Goal: Information Seeking & Learning: Learn about a topic

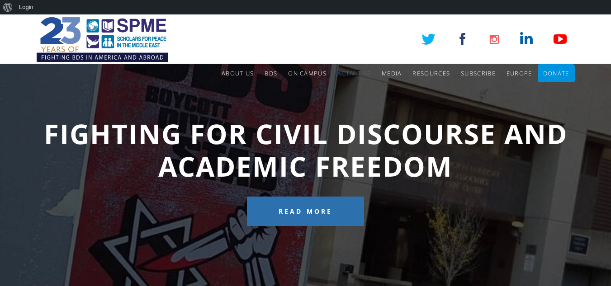
click at [343, 92] on div "Fighting for Civil Discourse and Academic Freedom Read More" at bounding box center [305, 172] width 611 height 317
click at [342, 92] on div "Fighting for Civil Discourse and Academic Freedom Read More" at bounding box center [305, 172] width 611 height 317
click at [343, 92] on div "Fighting for Civil Discourse and Academic Freedom Read More" at bounding box center [305, 172] width 611 height 317
click at [342, 92] on div "Fighting for Civil Discourse and Academic Freedom Read More" at bounding box center [305, 172] width 611 height 317
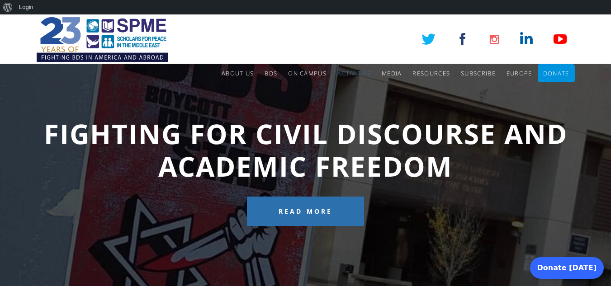
click at [342, 92] on div "Fighting for Civil Discourse and Academic Freedom Read More" at bounding box center [305, 172] width 611 height 317
click at [343, 92] on div "Fighting for Civil Discourse and Academic Freedom Read More" at bounding box center [305, 172] width 611 height 317
click at [342, 92] on div "Fighting for Civil Discourse and Academic Freedom Read More" at bounding box center [305, 172] width 611 height 317
click at [343, 92] on div "Fighting for Civil Discourse and Academic Freedom Read More" at bounding box center [305, 172] width 611 height 317
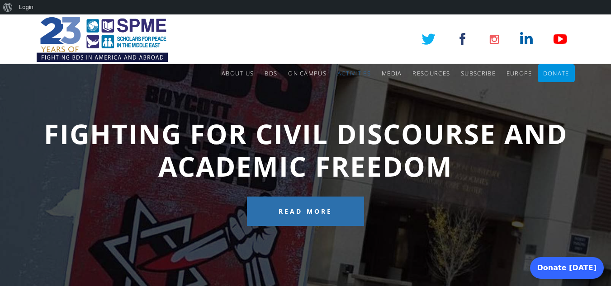
click at [342, 92] on div "Fighting for Civil Discourse and Academic Freedom Read More" at bounding box center [305, 172] width 611 height 317
click at [343, 92] on div "Fighting for Civil Discourse and Academic Freedom Read More" at bounding box center [305, 172] width 611 height 317
click at [342, 92] on div "Fighting for Civil Discourse and Academic Freedom Read More" at bounding box center [305, 172] width 611 height 317
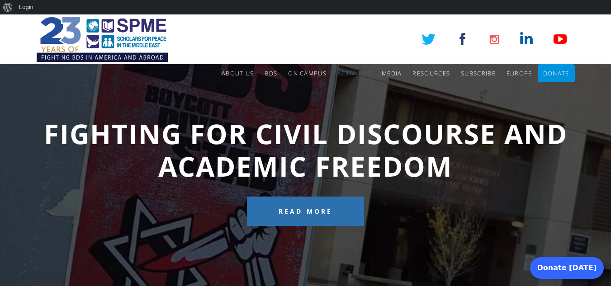
click at [343, 92] on div "Fighting for Civil Discourse and Academic Freedom Read More" at bounding box center [305, 172] width 611 height 317
click at [342, 92] on div "Fighting for Civil Discourse and Academic Freedom Read More" at bounding box center [305, 172] width 611 height 317
click at [343, 92] on div "Fighting for Civil Discourse and Academic Freedom Read More" at bounding box center [305, 172] width 611 height 317
click at [342, 92] on div "Fighting for Civil Discourse and Academic Freedom Read More" at bounding box center [305, 172] width 611 height 317
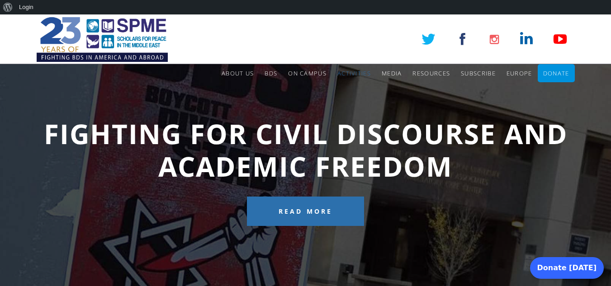
click at [342, 92] on div "Fighting for Civil Discourse and Academic Freedom Read More" at bounding box center [305, 172] width 611 height 317
click at [343, 92] on div "Fighting for Civil Discourse and Academic Freedom Read More" at bounding box center [305, 172] width 611 height 317
click at [342, 92] on div "Fighting for Civil Discourse and Academic Freedom Read More" at bounding box center [305, 172] width 611 height 317
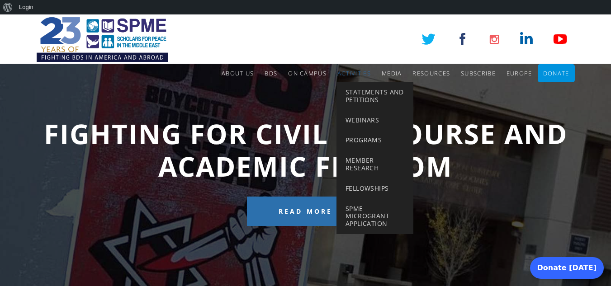
click at [350, 79] on link "Activities" at bounding box center [354, 73] width 33 height 18
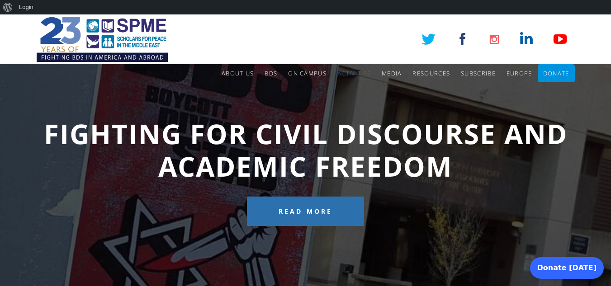
click at [343, 92] on div "Fighting for Civil Discourse and Academic Freedom Read More" at bounding box center [305, 172] width 611 height 317
click at [342, 92] on div "Fighting for Civil Discourse and Academic Freedom Read More" at bounding box center [305, 172] width 611 height 317
click at [343, 92] on div "Fighting for Civil Discourse and Academic Freedom Read More" at bounding box center [305, 172] width 611 height 317
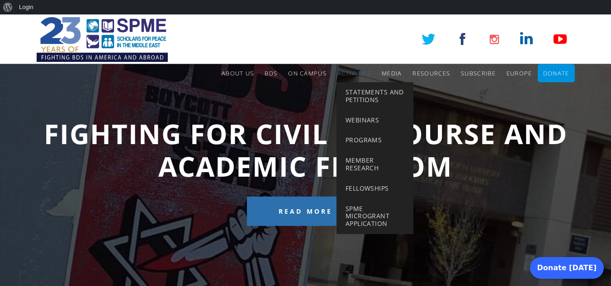
click at [350, 77] on span "Activities" at bounding box center [354, 73] width 33 height 8
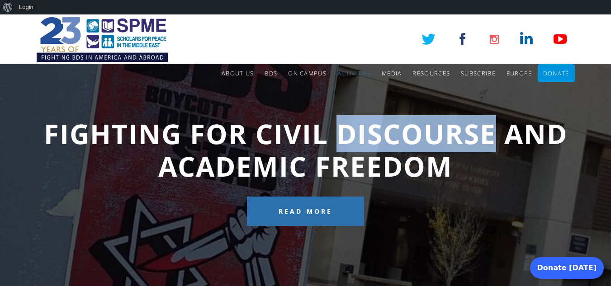
click at [342, 92] on div "Fighting for Civil Discourse and Academic Freedom Read More" at bounding box center [305, 172] width 611 height 317
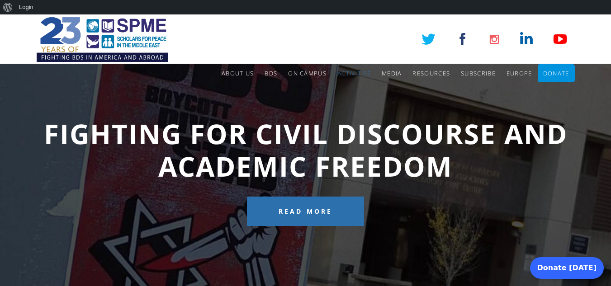
click at [343, 92] on div "Fighting for Civil Discourse and Academic Freedom Read More" at bounding box center [305, 172] width 611 height 317
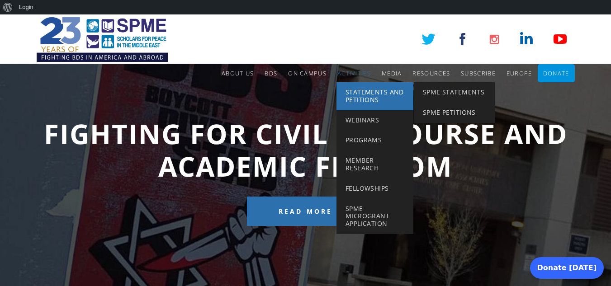
click at [350, 77] on span "Activities" at bounding box center [354, 73] width 33 height 8
click at [342, 92] on link "Statements and Petitions" at bounding box center [375, 96] width 77 height 28
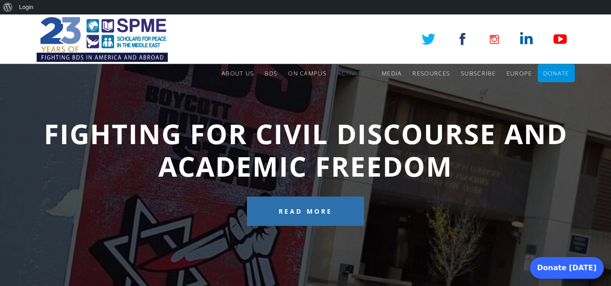
click at [342, 92] on div "Fighting for Civil Discourse and Academic Freedom Read More" at bounding box center [305, 172] width 611 height 317
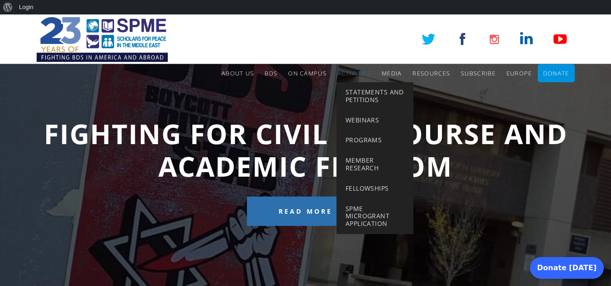
click at [342, 92] on div "Fighting for Civil Discourse and Academic Freedom Read More" at bounding box center [305, 172] width 611 height 317
click at [330, 75] on li "On Campus Campus News & Climate Civil Discourse and Academic Freedom Title VI F…" at bounding box center [307, 73] width 49 height 18
click at [342, 65] on link "Activities" at bounding box center [354, 73] width 33 height 18
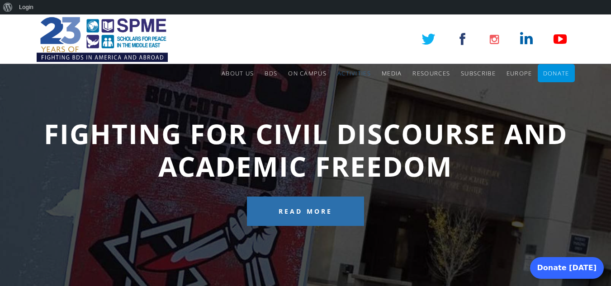
click at [342, 92] on div "Fighting for Civil Discourse and Academic Freedom Read More" at bounding box center [305, 172] width 611 height 317
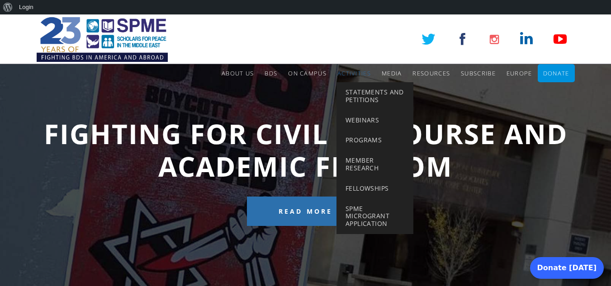
click at [332, 75] on li "Activities Statements and Petitions SPME Statements SPME Petitions Webinars Pro…" at bounding box center [354, 73] width 44 height 18
click at [343, 65] on link "Activities" at bounding box center [354, 73] width 33 height 18
click at [333, 75] on li "Activities Statements and Petitions SPME Statements SPME Petitions Webinars Pro…" at bounding box center [354, 73] width 44 height 18
click at [342, 65] on link "Activities" at bounding box center [354, 73] width 33 height 18
click at [332, 75] on li "Activities Statements and Petitions SPME Statements SPME Petitions Webinars Pro…" at bounding box center [354, 73] width 44 height 18
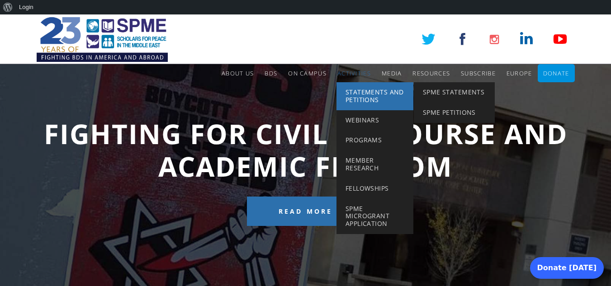
click at [342, 92] on link "Statements and Petitions" at bounding box center [375, 96] width 77 height 28
click at [343, 92] on link "Statements and Petitions" at bounding box center [375, 96] width 77 height 28
click at [342, 92] on link "Statements and Petitions" at bounding box center [375, 96] width 77 height 28
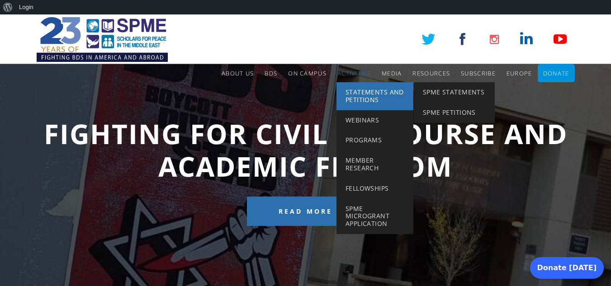
click at [342, 92] on link "Statements and Petitions" at bounding box center [375, 96] width 77 height 28
click at [343, 92] on link "Statements and Petitions" at bounding box center [375, 96] width 77 height 28
click at [342, 92] on link "Statements and Petitions" at bounding box center [375, 96] width 77 height 28
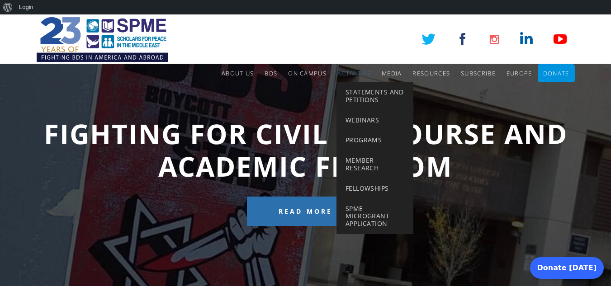
click at [343, 65] on link "Activities" at bounding box center [354, 73] width 33 height 18
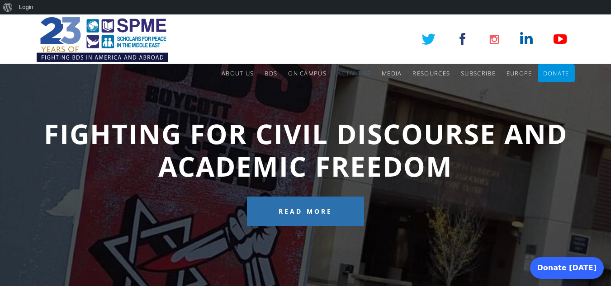
click at [342, 92] on div "Fighting for Civil Discourse and Academic Freedom Read More" at bounding box center [305, 172] width 611 height 317
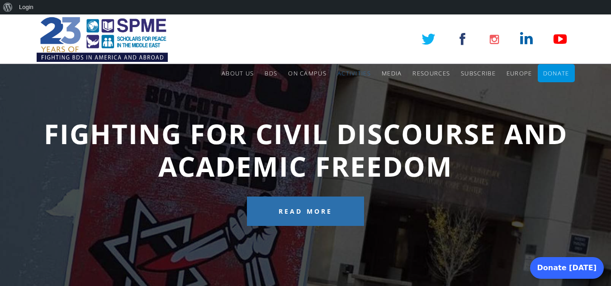
click at [342, 92] on div "Fighting for Civil Discourse and Academic Freedom Read More" at bounding box center [305, 172] width 611 height 317
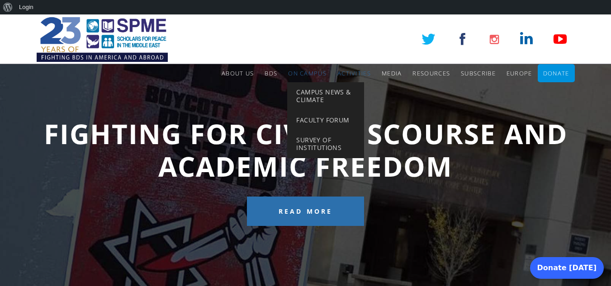
click at [330, 75] on li "On Campus Campus News & Climate Civil Discourse and Academic Freedom Title VI F…" at bounding box center [307, 73] width 49 height 18
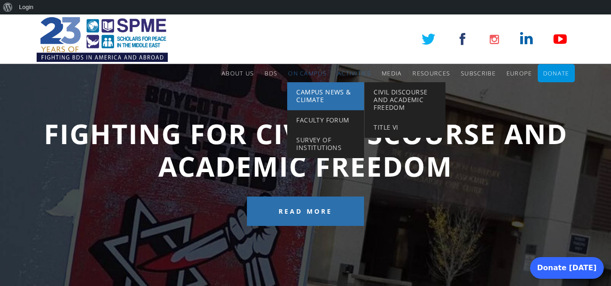
click at [342, 92] on span "Campus News & Climate" at bounding box center [323, 96] width 54 height 16
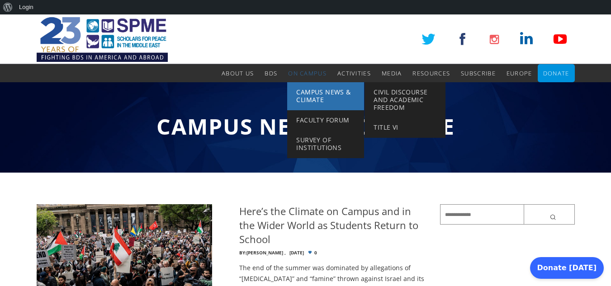
click at [342, 92] on span "Campus News & Climate" at bounding box center [323, 96] width 54 height 16
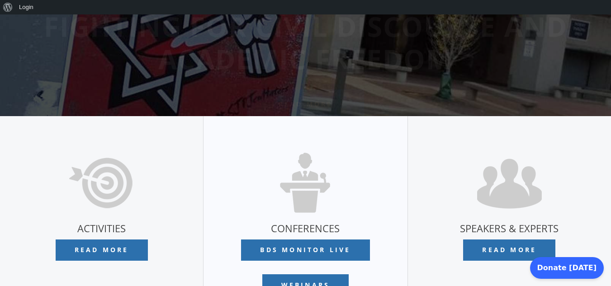
scroll to position [215, 0]
click at [342, 92] on link "Read More" at bounding box center [306, 104] width 118 height 29
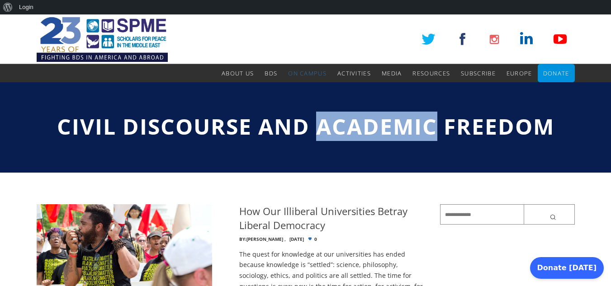
click at [342, 92] on div "Civil Discourse and Academic Freedom" at bounding box center [305, 127] width 611 height 90
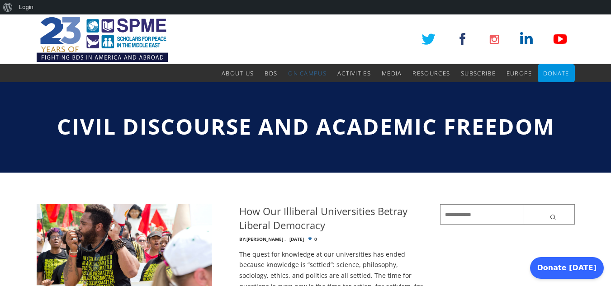
click at [342, 92] on div "Civil Discourse and Academic Freedom" at bounding box center [305, 127] width 611 height 90
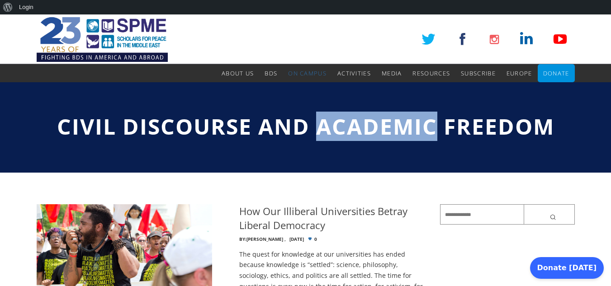
click at [153, 228] on img at bounding box center [125, 253] width 176 height 99
